Goal: Find specific page/section: Find specific page/section

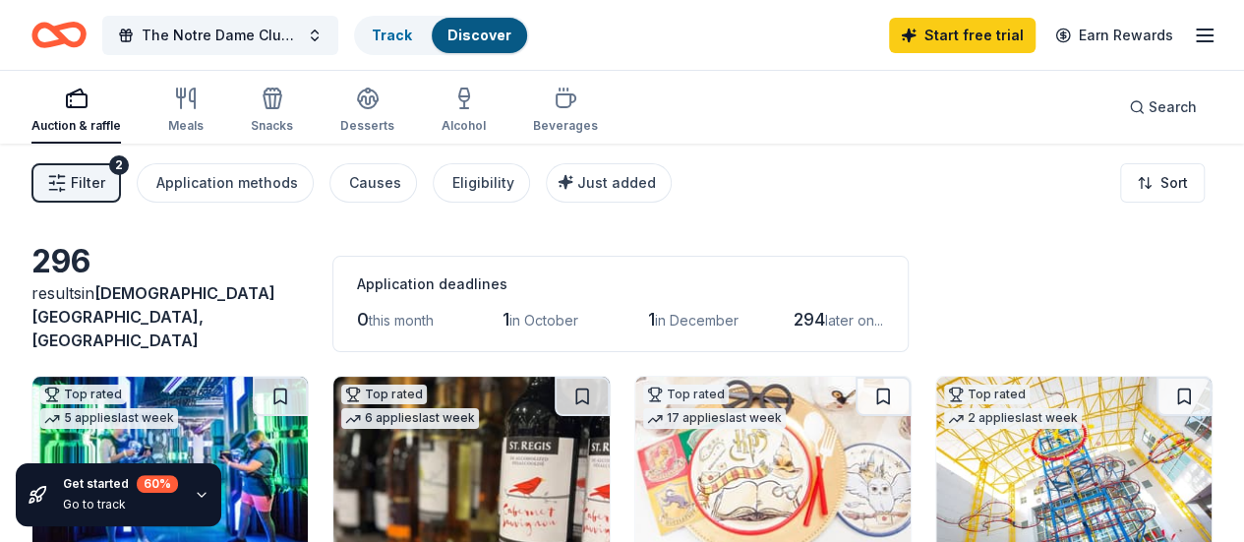
click at [105, 187] on span "Filter" at bounding box center [88, 183] width 34 height 24
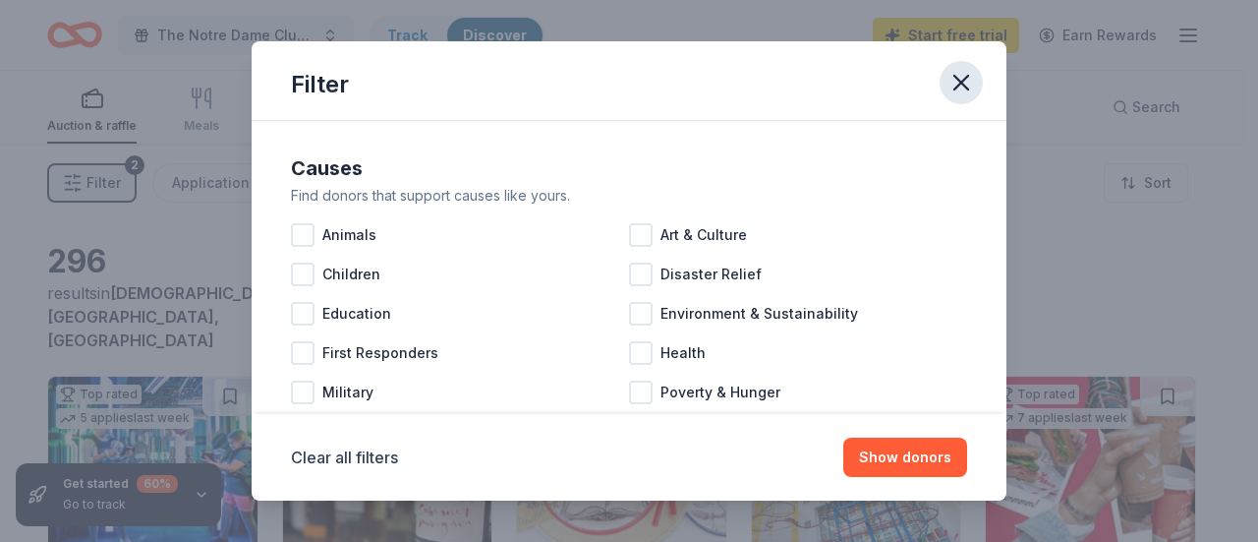
click at [964, 82] on icon "button" at bounding box center [962, 83] width 28 height 28
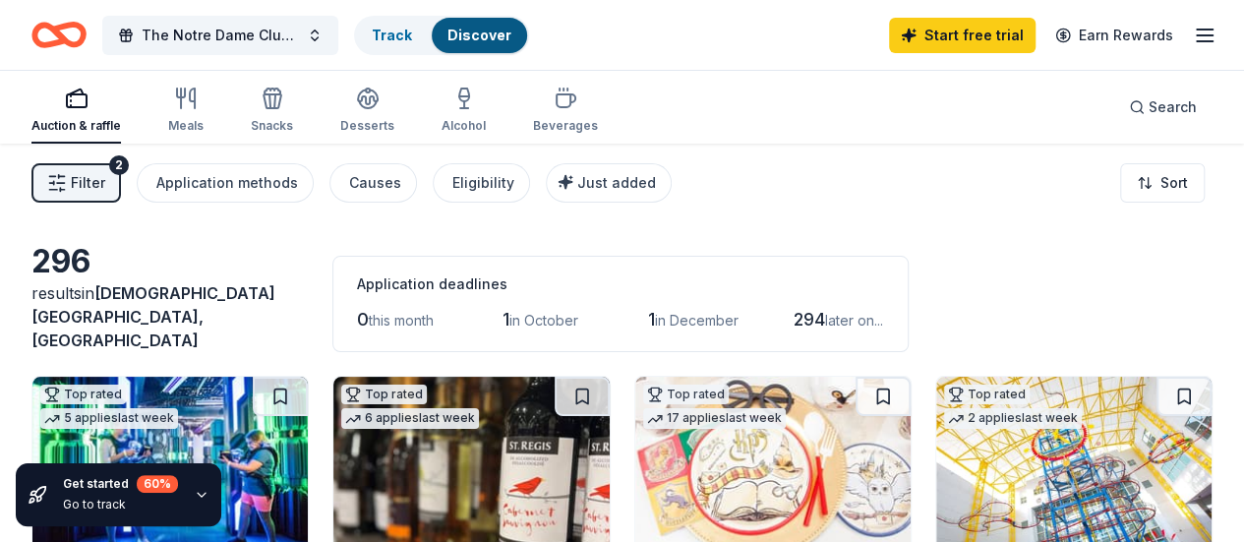
drag, startPoint x: 184, startPoint y: 324, endPoint x: 191, endPoint y: 311, distance: 15.4
click at [186, 322] on span "[DEMOGRAPHIC_DATA][GEOGRAPHIC_DATA], [GEOGRAPHIC_DATA]" at bounding box center [153, 316] width 244 height 67
click at [93, 317] on div "results in [DEMOGRAPHIC_DATA][GEOGRAPHIC_DATA], [GEOGRAPHIC_DATA]" at bounding box center [169, 316] width 277 height 71
click at [1129, 102] on div "Search" at bounding box center [1163, 107] width 68 height 24
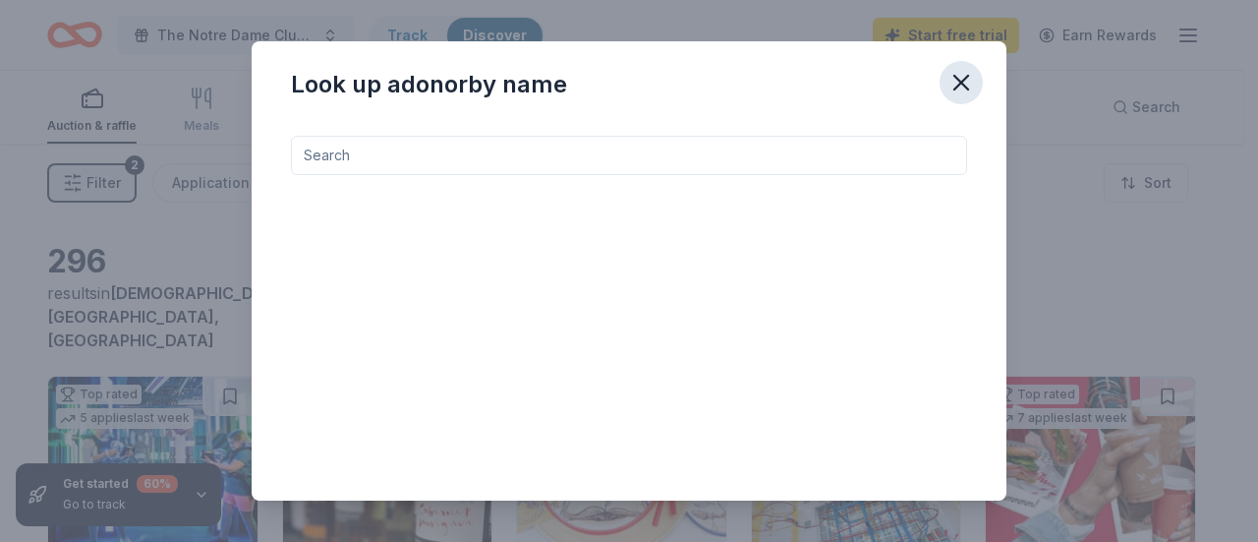
click at [958, 82] on icon "button" at bounding box center [962, 83] width 28 height 28
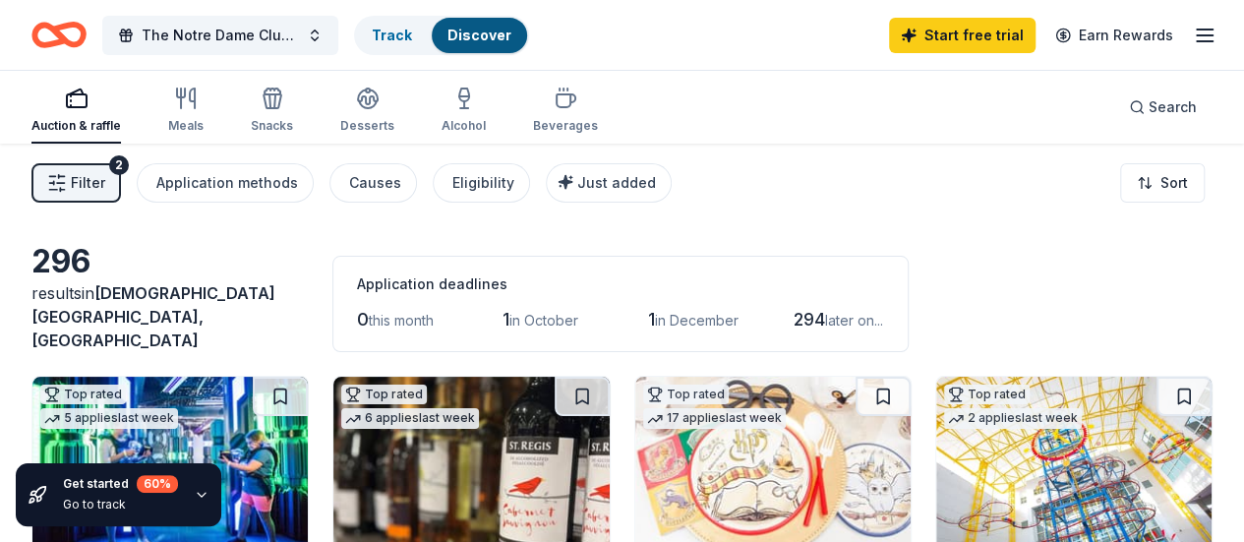
click at [80, 35] on icon "Home" at bounding box center [58, 35] width 55 height 46
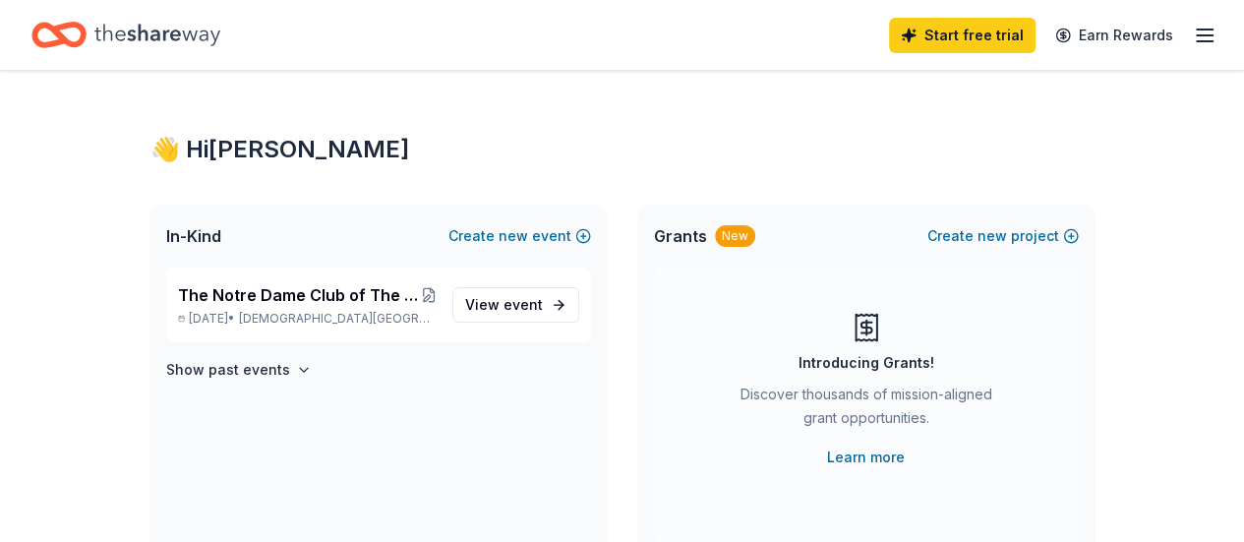
click at [1176, 35] on div "Start free trial Earn Rewards" at bounding box center [1052, 35] width 327 height 46
click at [1192, 32] on icon "button" at bounding box center [1204, 36] width 24 height 24
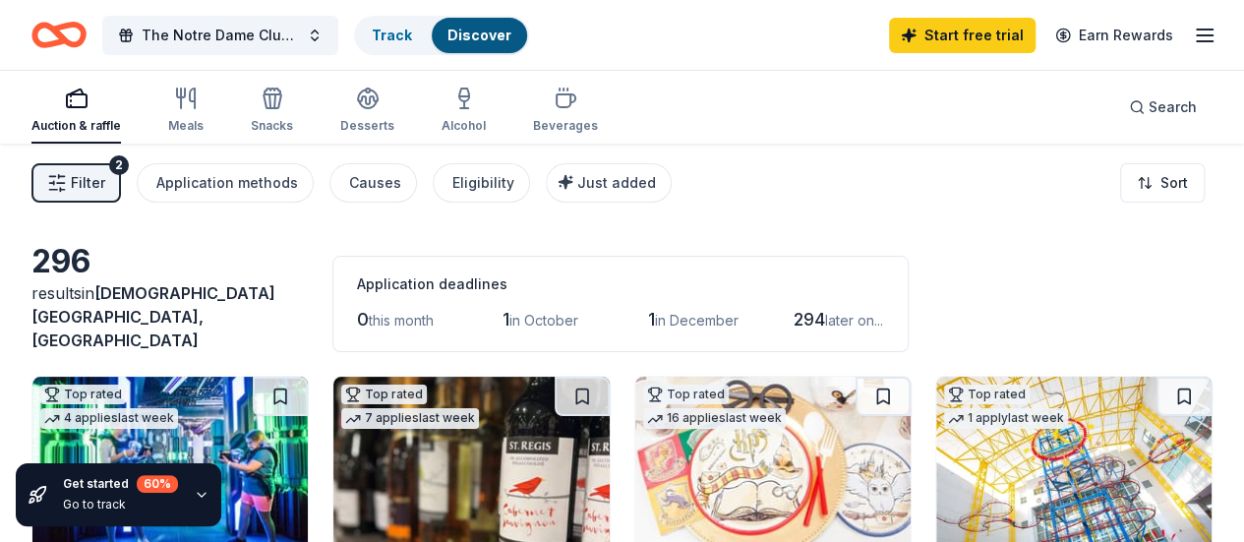
click at [495, 42] on link "Discover" at bounding box center [479, 35] width 64 height 17
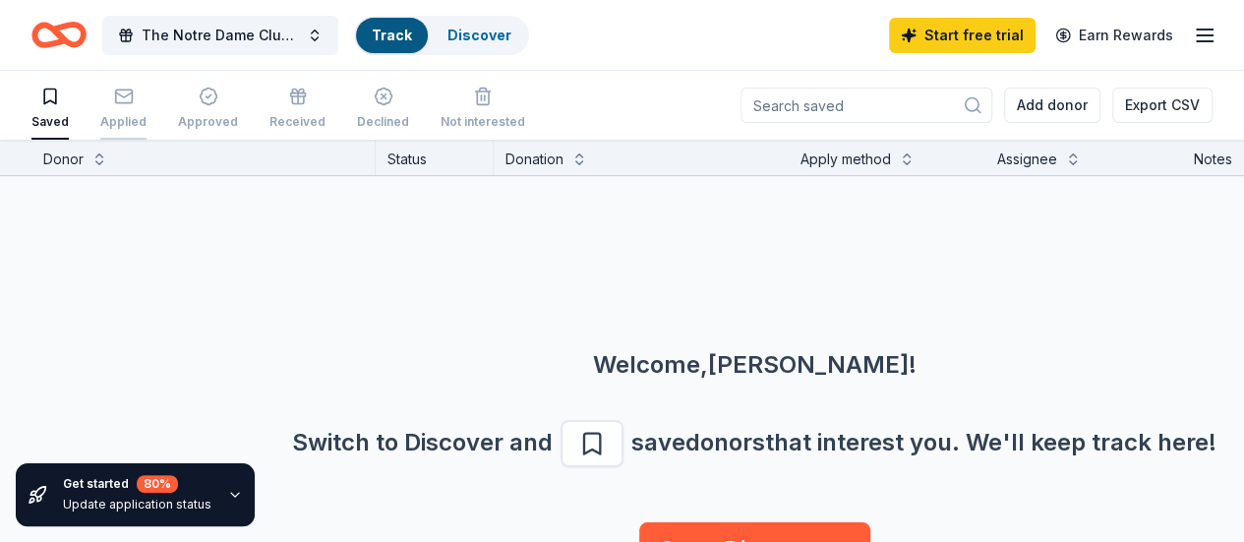
click at [134, 97] on icon "button" at bounding box center [124, 97] width 20 height 20
